Goal: Information Seeking & Learning: Learn about a topic

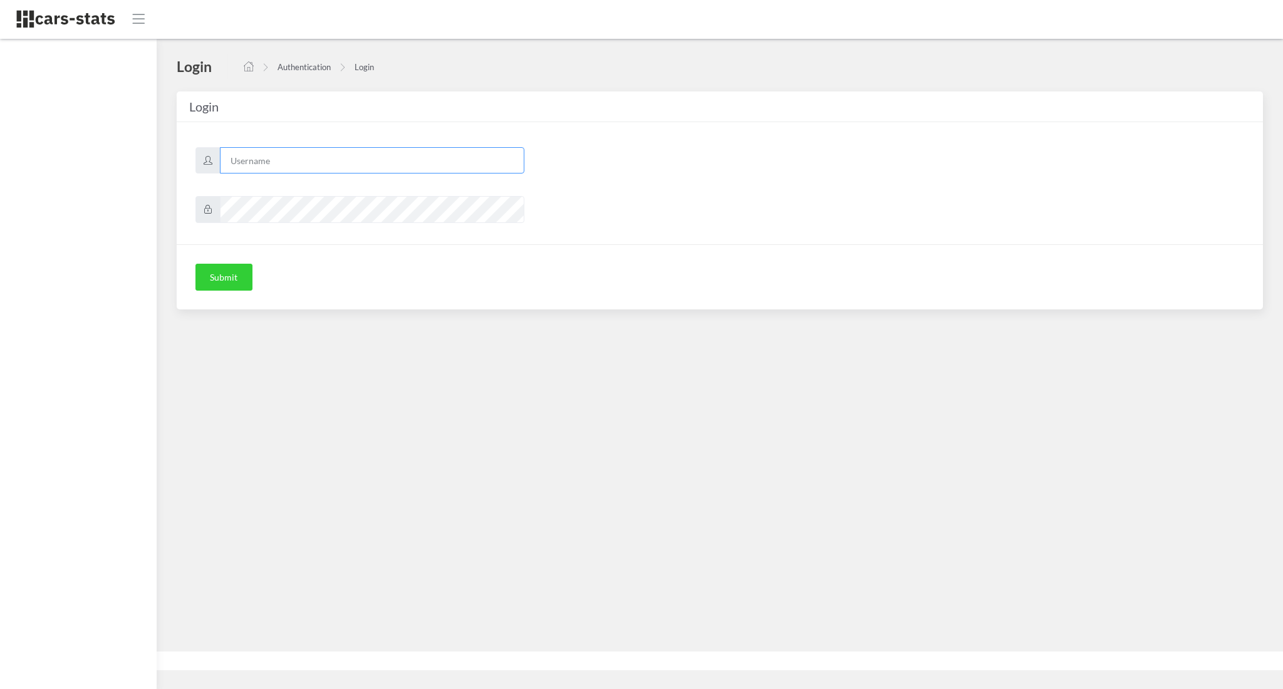
type input "awt"
click at [231, 276] on button "Submit" at bounding box center [223, 278] width 57 height 28
type input "awt"
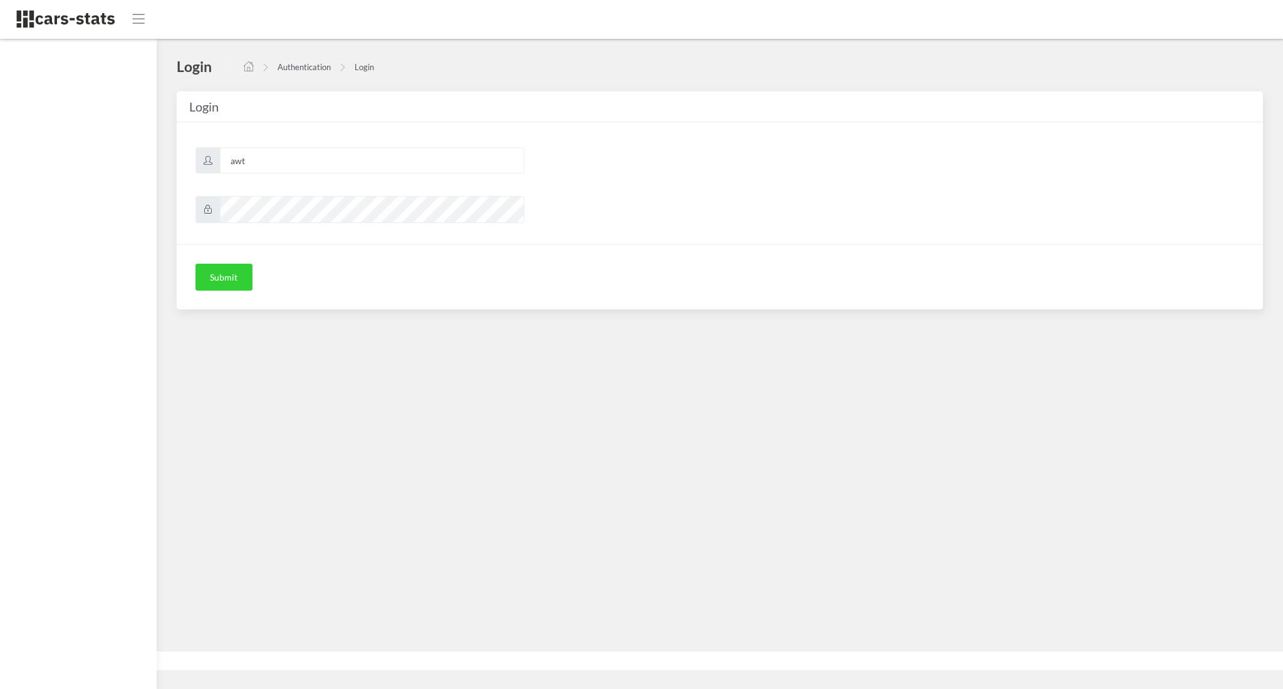
click at [216, 293] on div "Submit" at bounding box center [720, 277] width 1086 height 66
click at [211, 276] on button "Submit" at bounding box center [223, 278] width 57 height 28
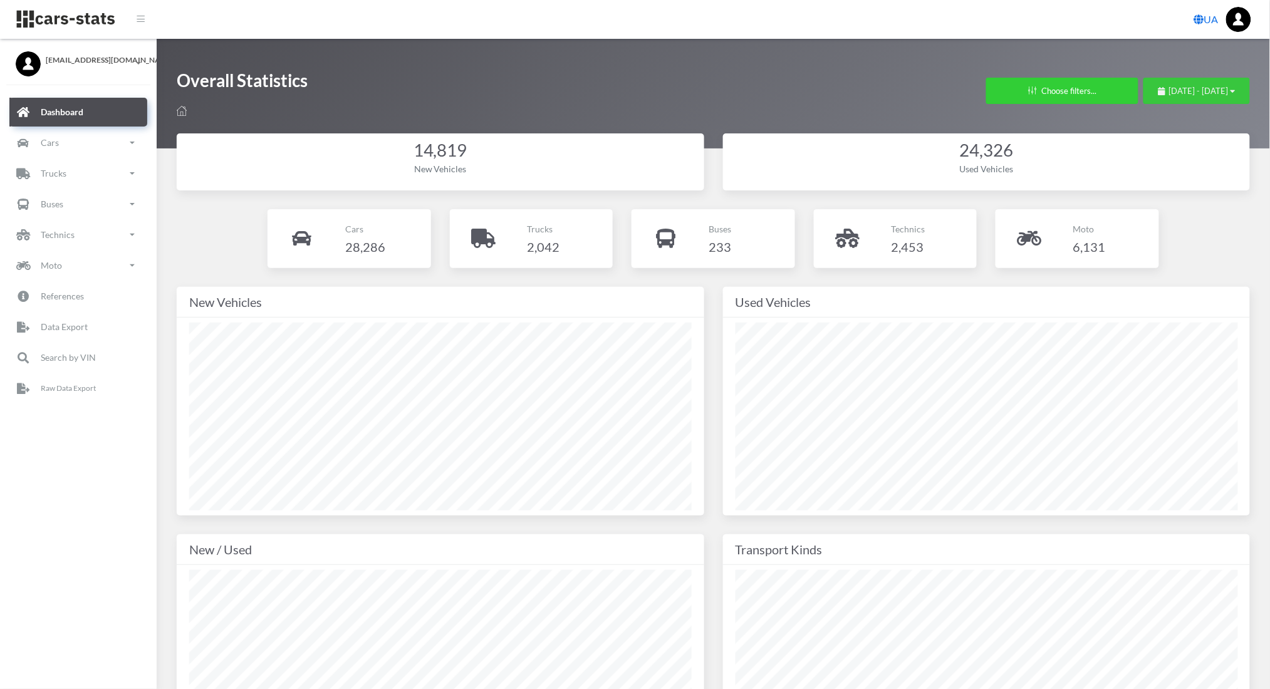
click at [1169, 83] on button "July 28, 2025 - August 27, 2025" at bounding box center [1196, 91] width 107 height 26
click at [1169, 93] on span "July 28, 2025 - August 27, 2025" at bounding box center [1199, 91] width 60 height 10
click at [1163, 167] on li "This Month" at bounding box center [1191, 169] width 88 height 19
click at [91, 134] on link "Cars" at bounding box center [78, 142] width 138 height 29
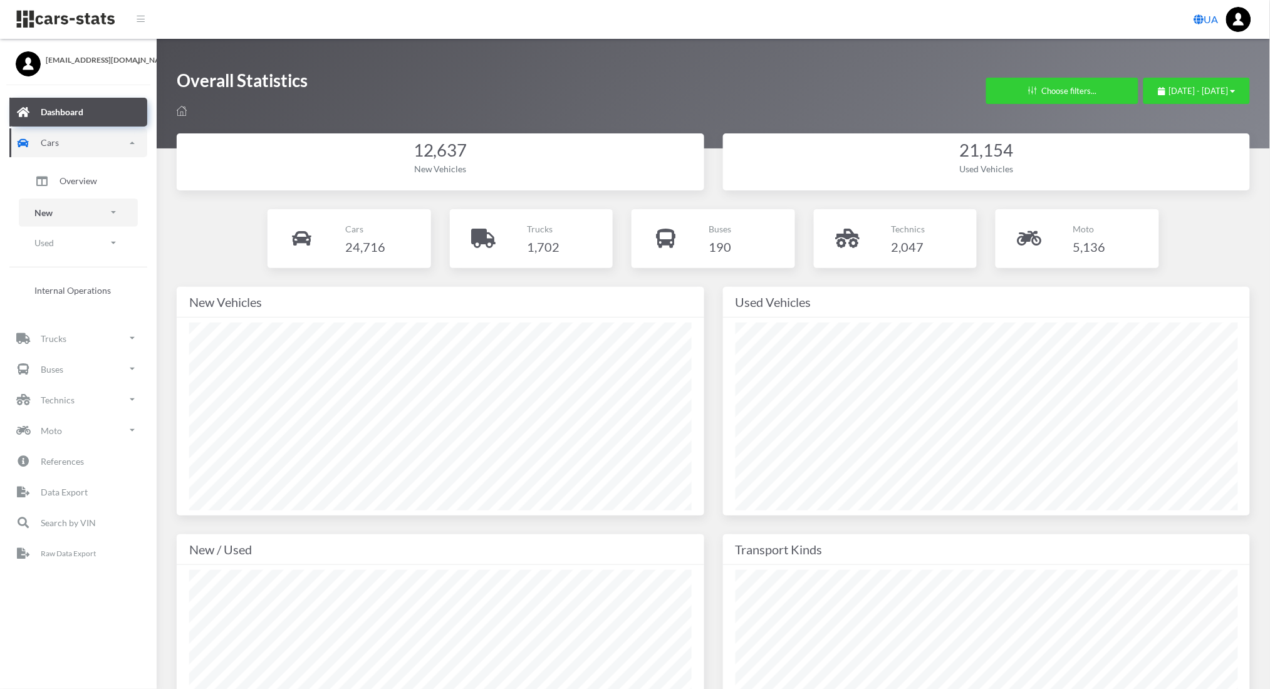
click at [75, 201] on link "New" at bounding box center [78, 213] width 119 height 28
click at [78, 241] on span "Brands" at bounding box center [74, 247] width 28 height 13
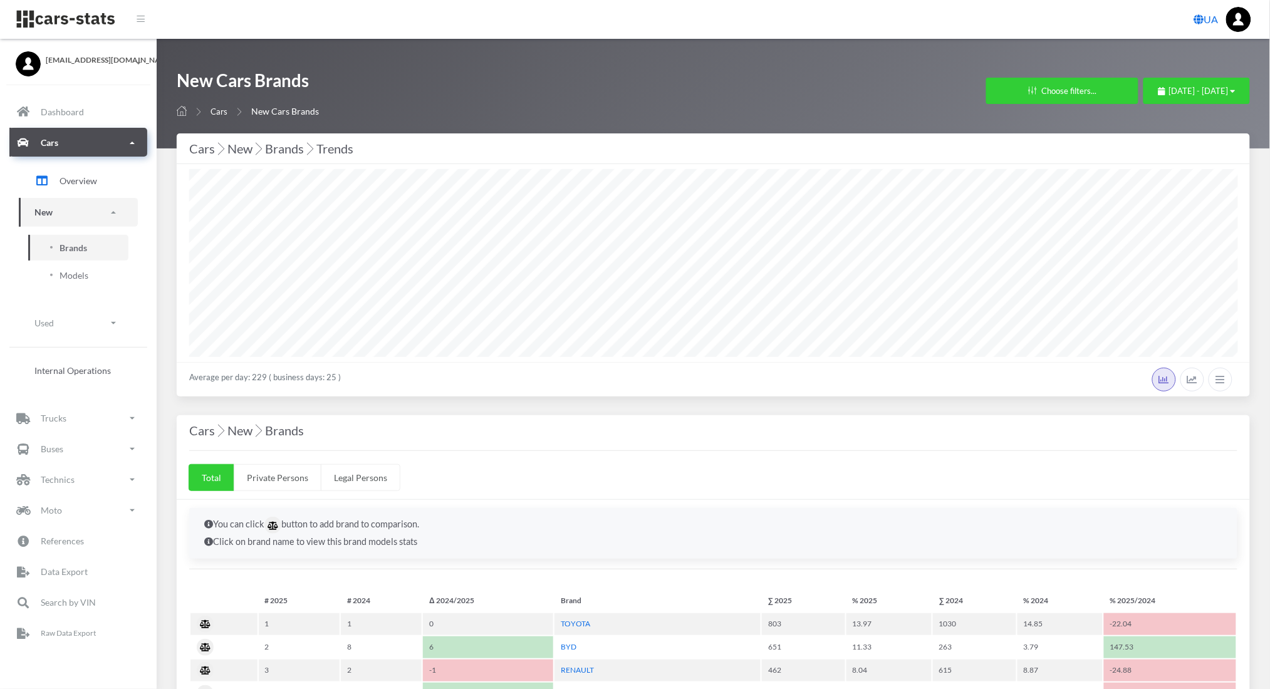
scroll to position [13, 13]
select select "25"
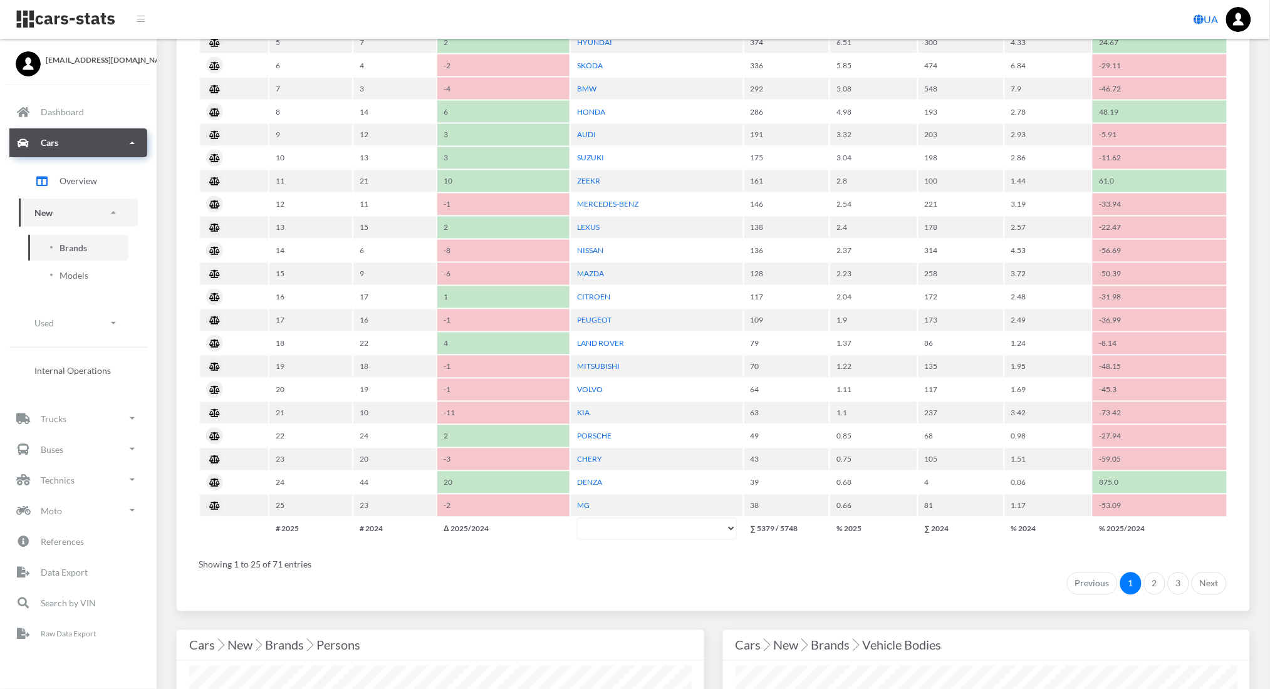
scroll to position [742, 0]
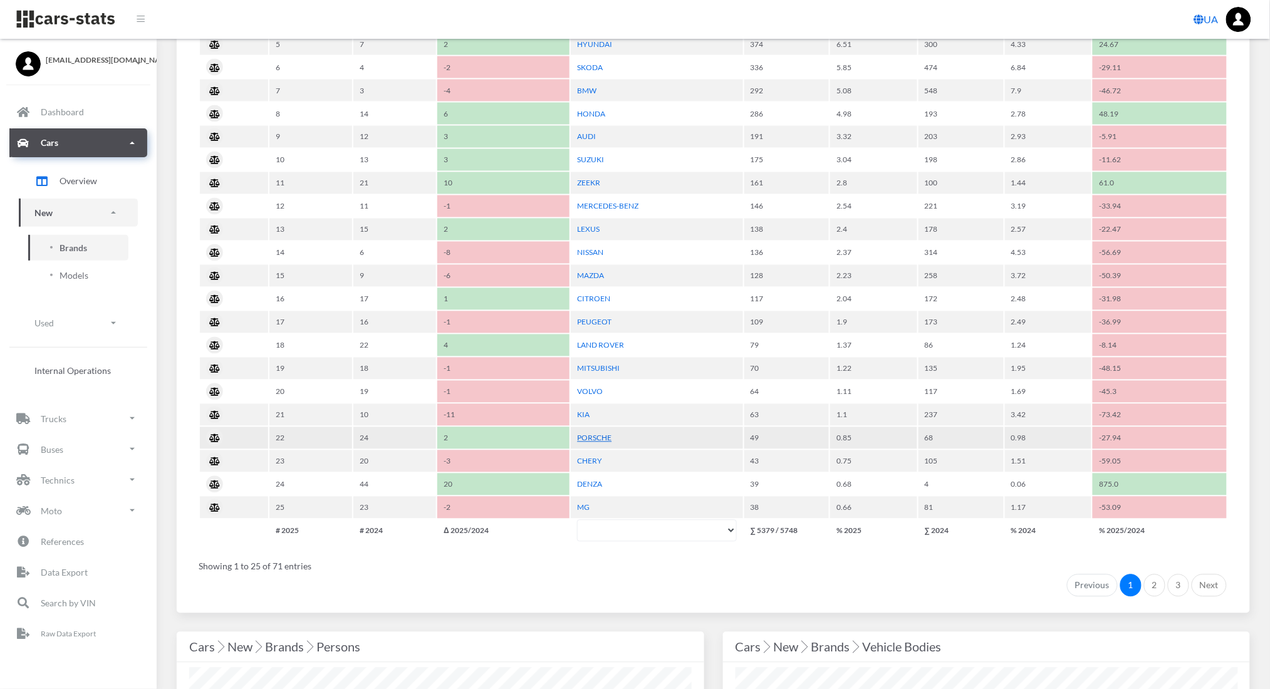
click at [599, 434] on link "PORSCHE" at bounding box center [594, 438] width 34 height 9
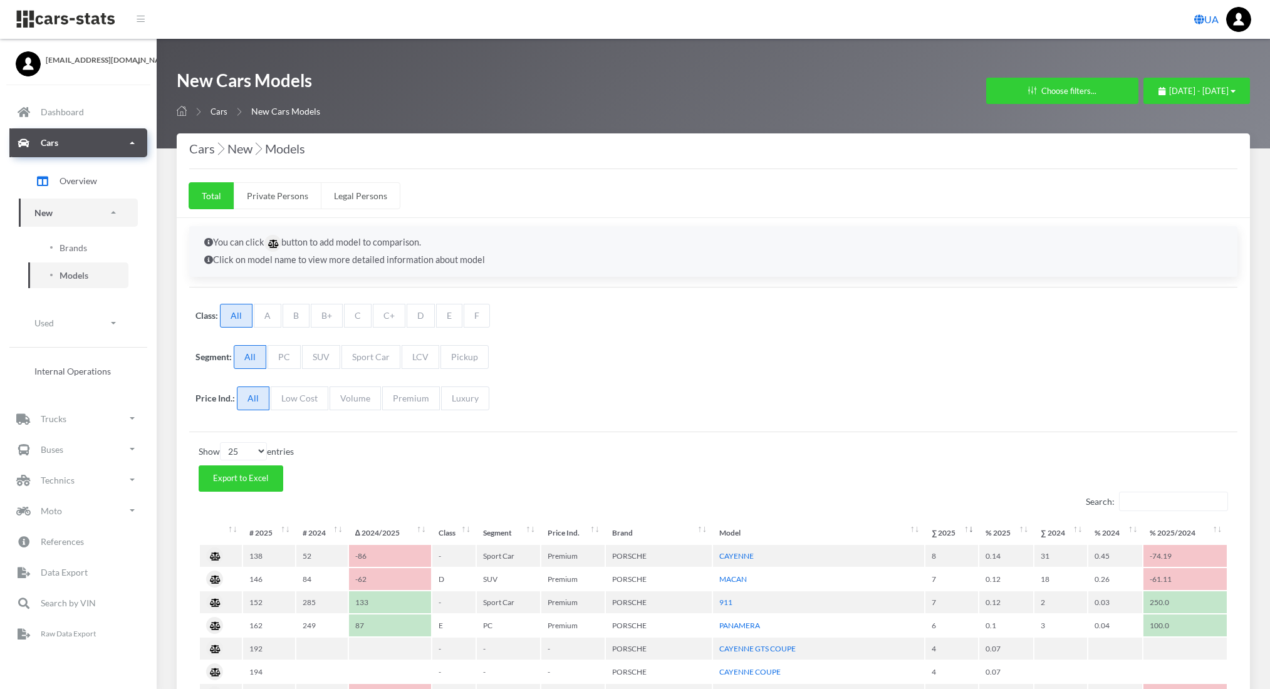
select select "25"
select select "PORSCHE"
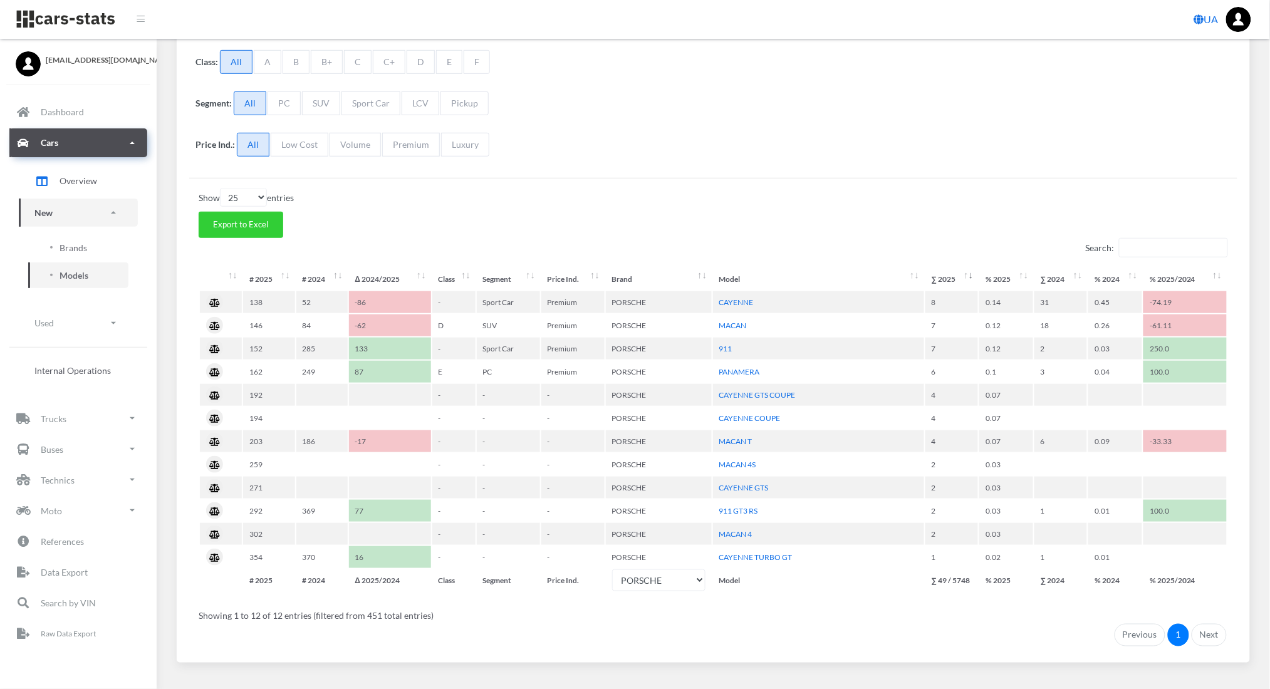
scroll to position [253, 0]
click at [599, 423] on td "-" at bounding box center [572, 419] width 63 height 22
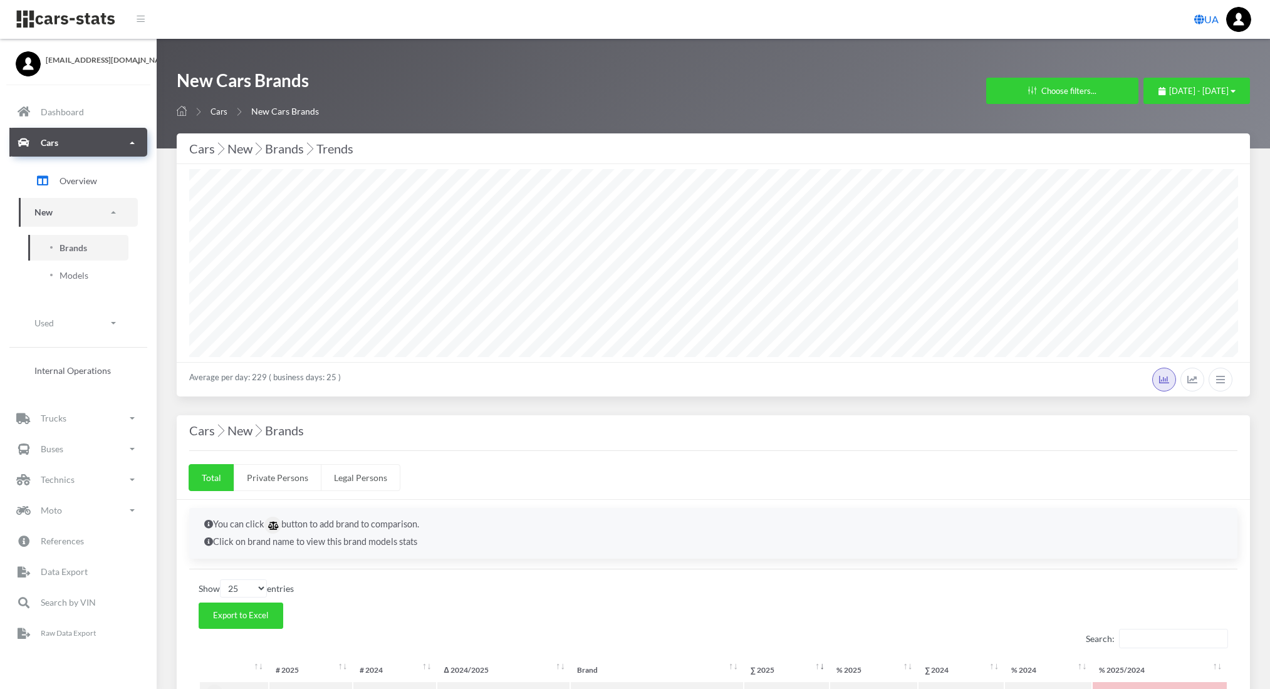
select select "25"
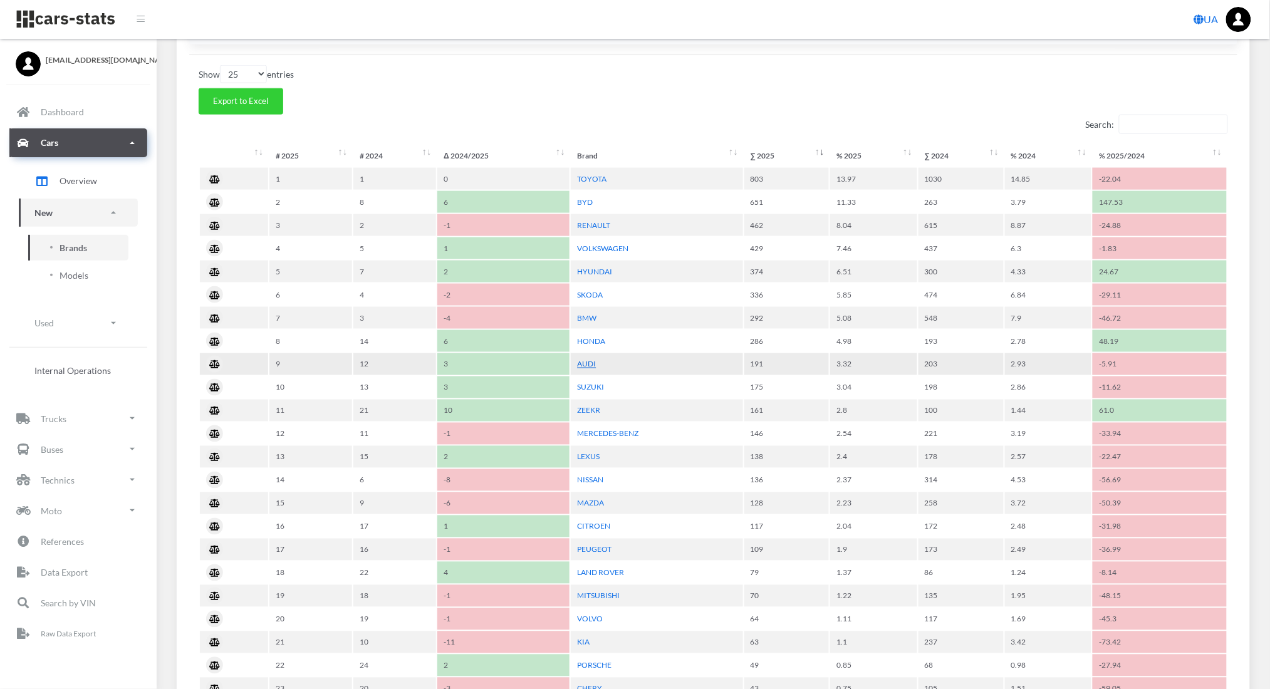
click at [592, 360] on link "AUDI" at bounding box center [586, 364] width 19 height 9
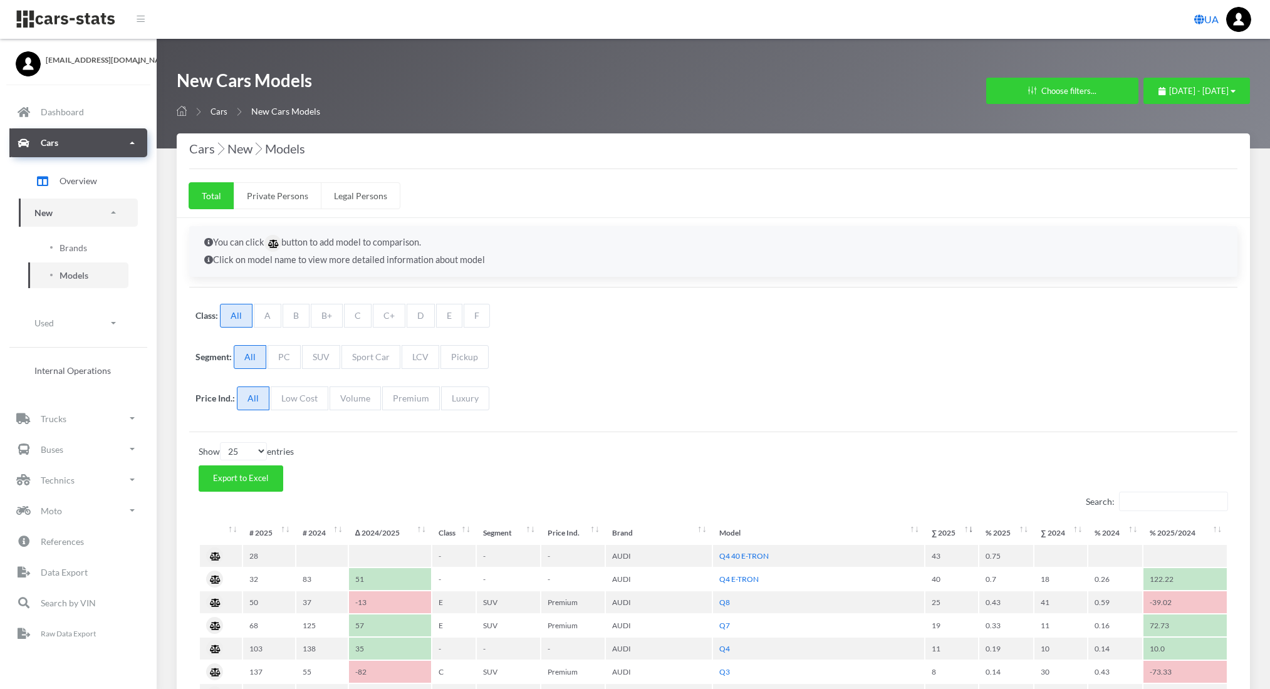
select select "25"
select select "AUDI"
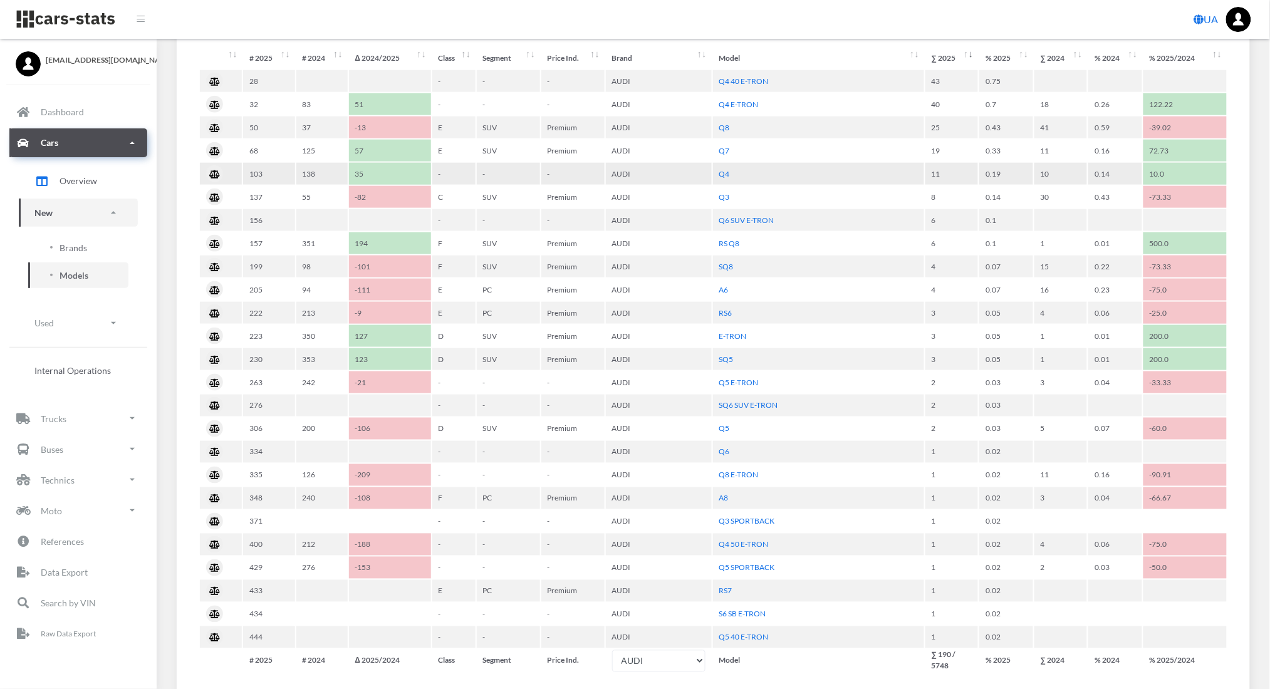
scroll to position [477, 0]
